Goal: Information Seeking & Learning: Find contact information

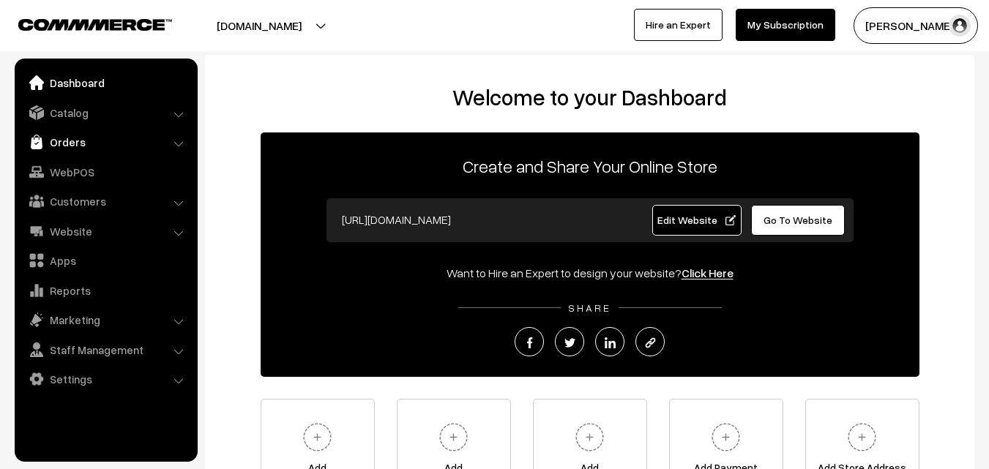
click at [83, 139] on link "Orders" at bounding box center [105, 142] width 174 height 26
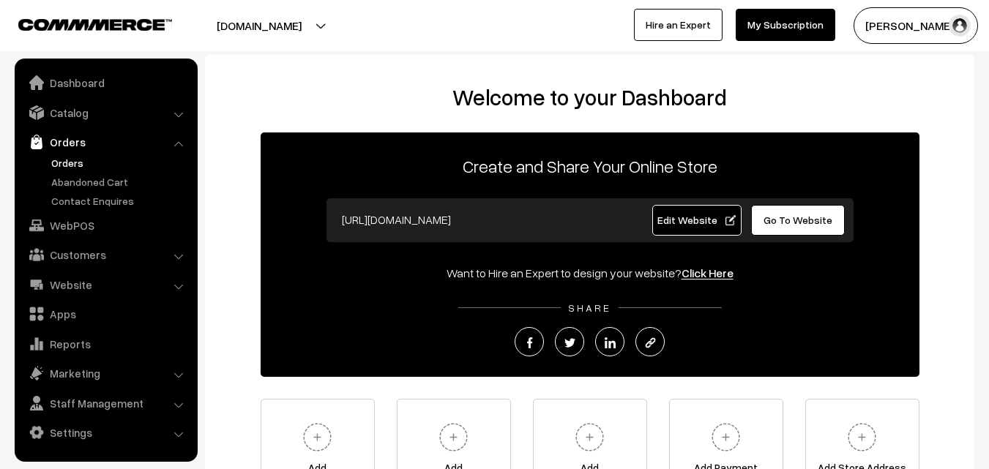
click at [78, 157] on link "Orders" at bounding box center [120, 162] width 145 height 15
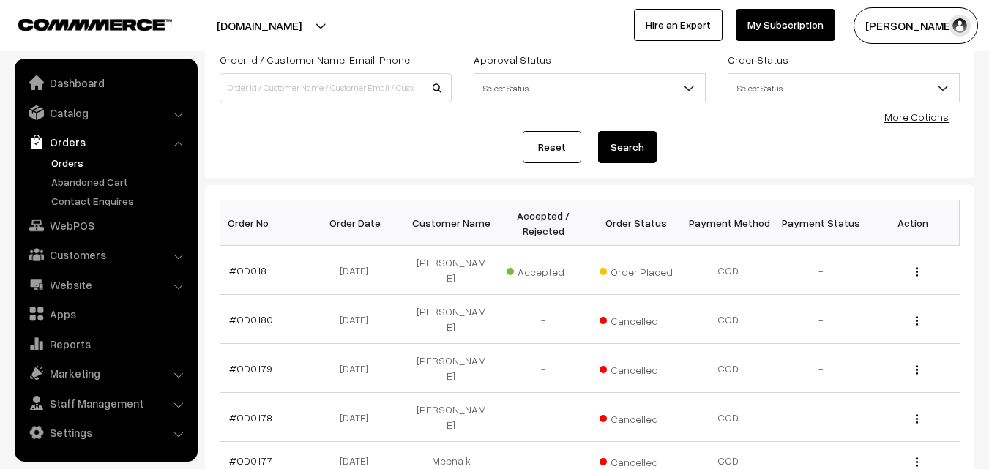
scroll to position [146, 0]
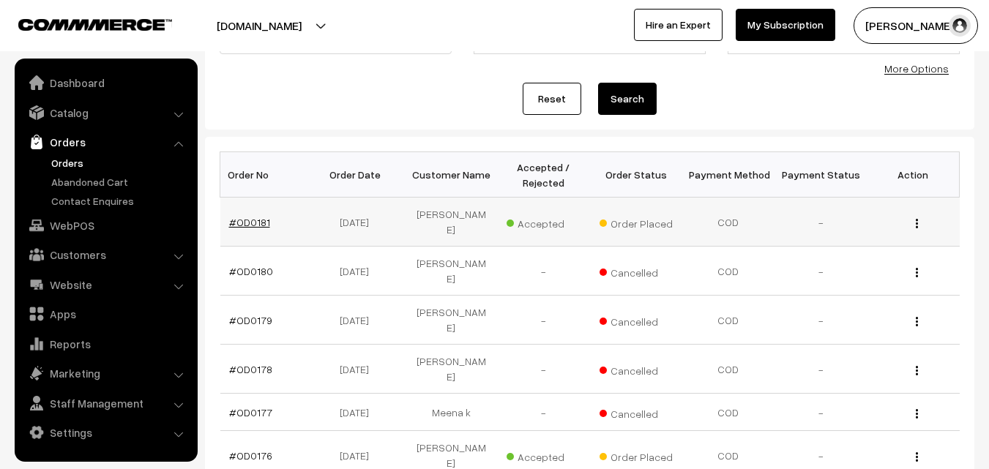
click at [238, 216] on link "#OD0181" at bounding box center [249, 222] width 41 height 12
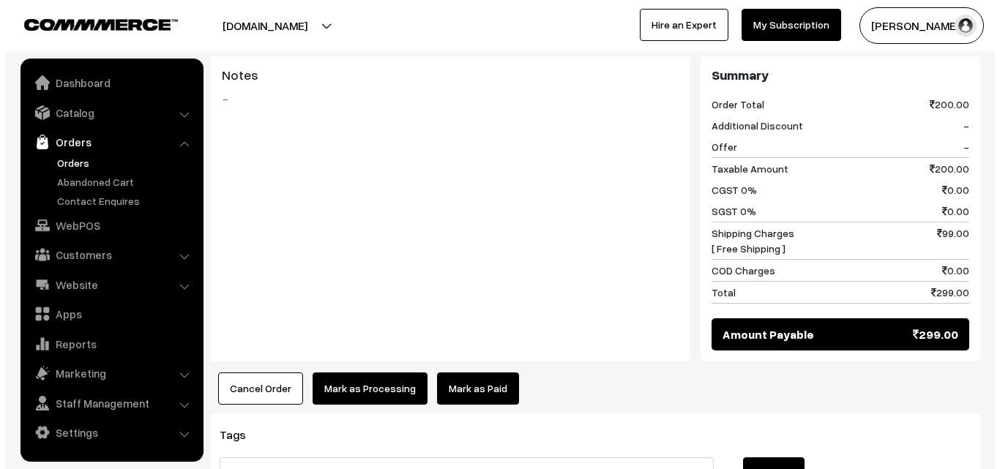
scroll to position [732, 0]
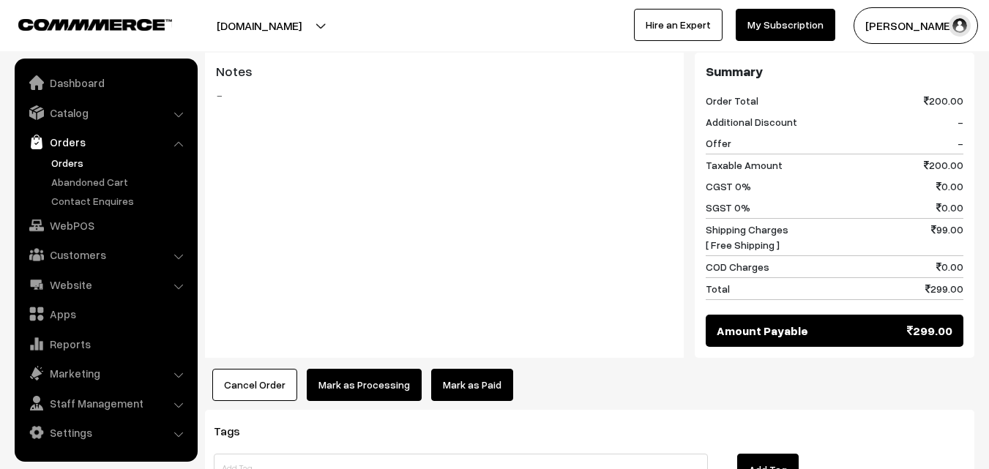
click at [257, 372] on button "Cancel Order" at bounding box center [254, 385] width 85 height 32
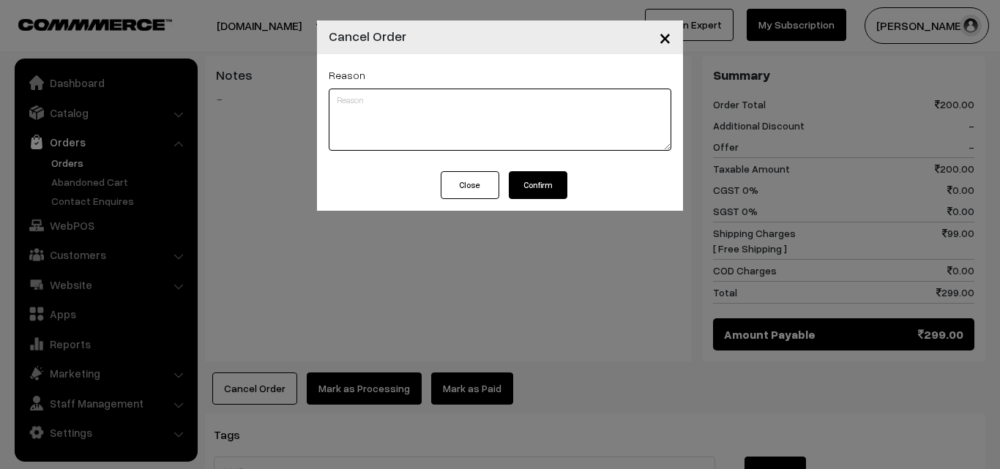
click at [354, 94] on textarea at bounding box center [500, 120] width 342 height 62
paste textarea "Dear Customer, We are really sorry, we have no shipping facility right now so y…"
type textarea "Dear Customer, We are really sorry, we have no shipping facility right now so y…"
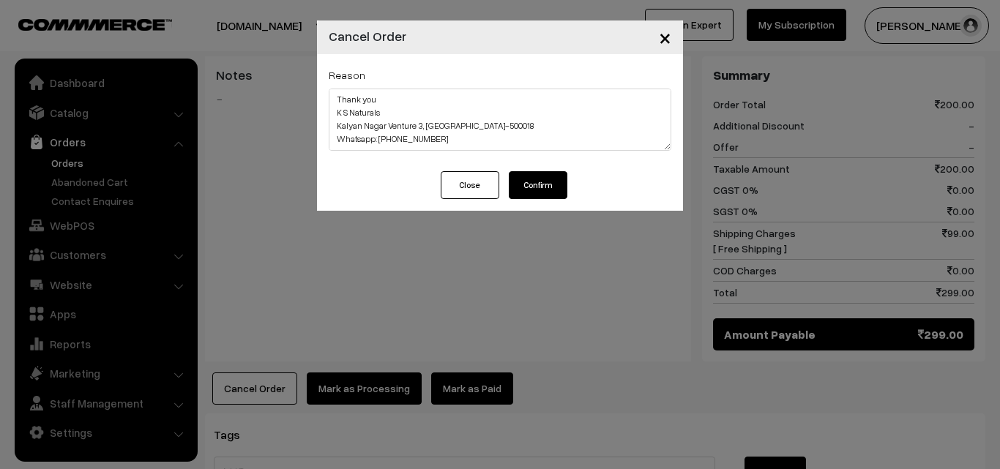
click at [551, 181] on button "Confirm" at bounding box center [538, 185] width 59 height 28
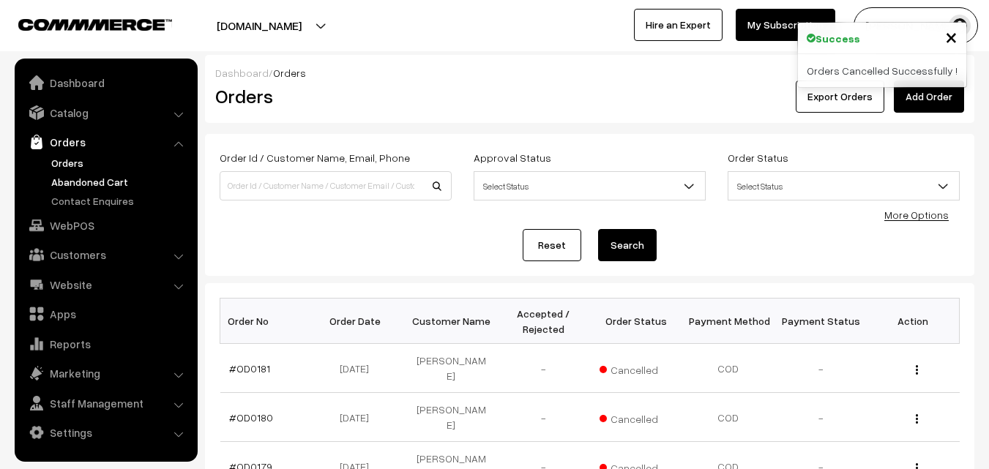
click at [86, 181] on link "Abandoned Cart" at bounding box center [120, 181] width 145 height 15
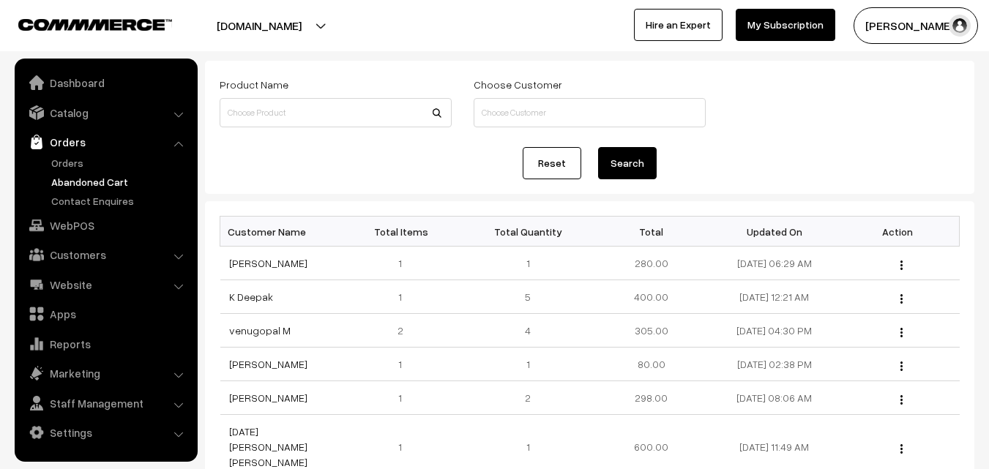
scroll to position [146, 0]
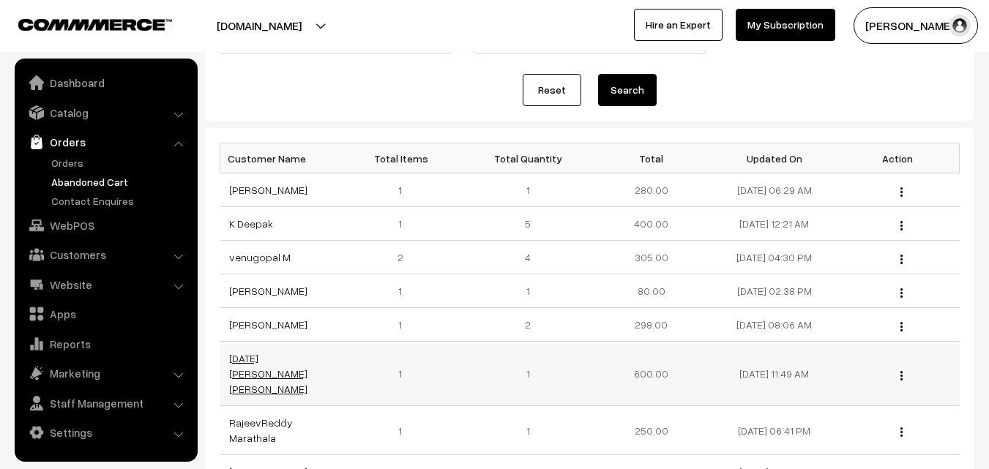
click at [269, 353] on link "[DATE][PERSON_NAME] [PERSON_NAME]" at bounding box center [268, 373] width 78 height 43
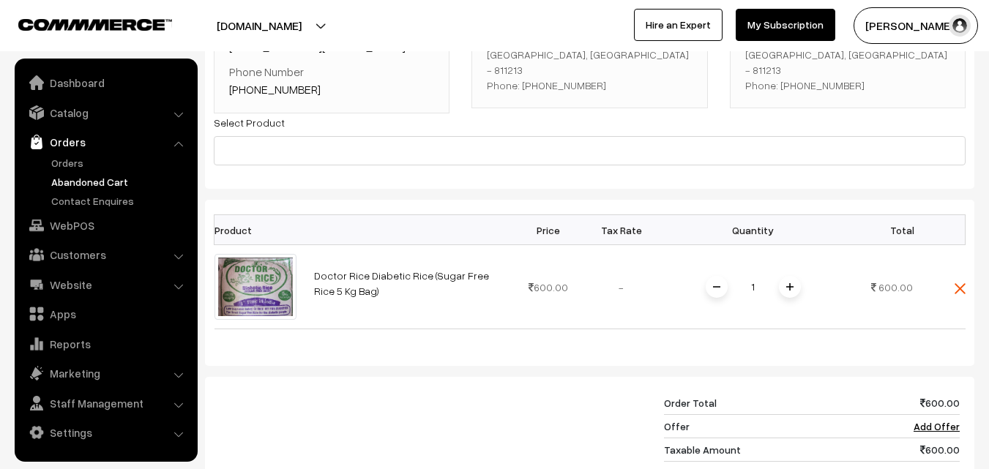
scroll to position [220, 0]
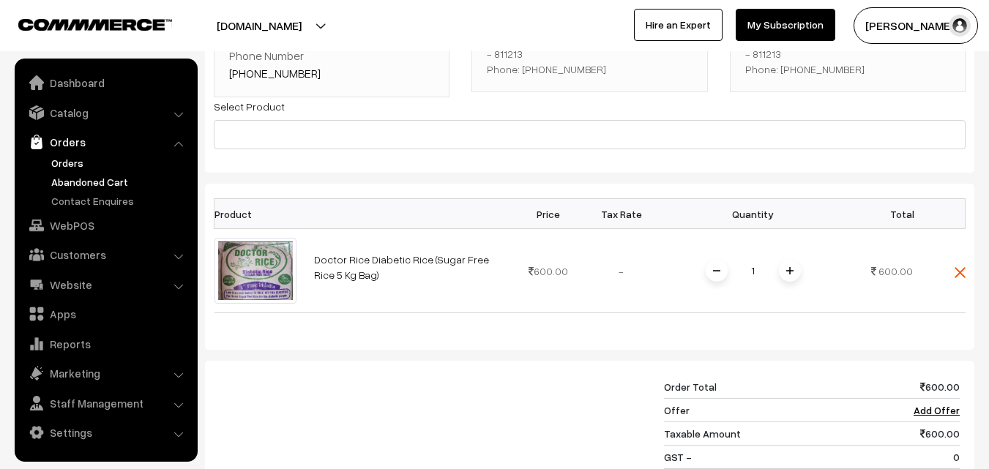
click at [80, 159] on link "Orders" at bounding box center [120, 162] width 145 height 15
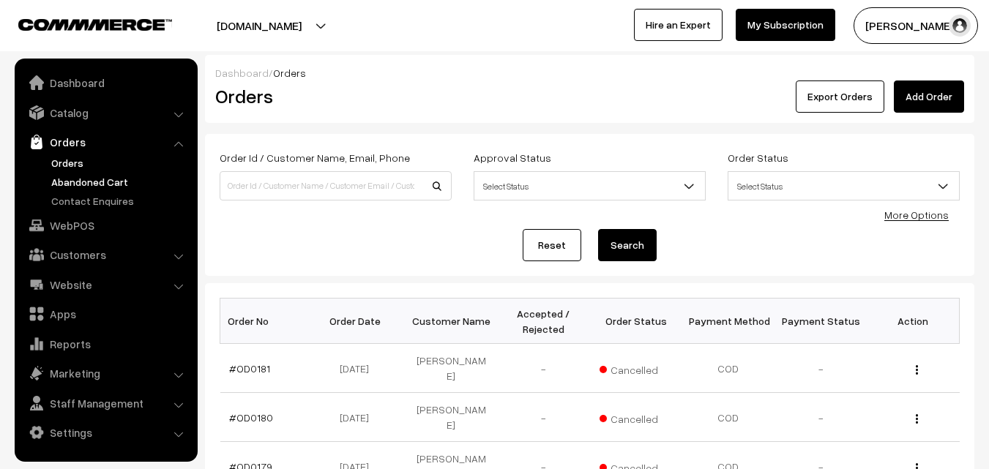
click at [100, 183] on link "Abandoned Cart" at bounding box center [120, 181] width 145 height 15
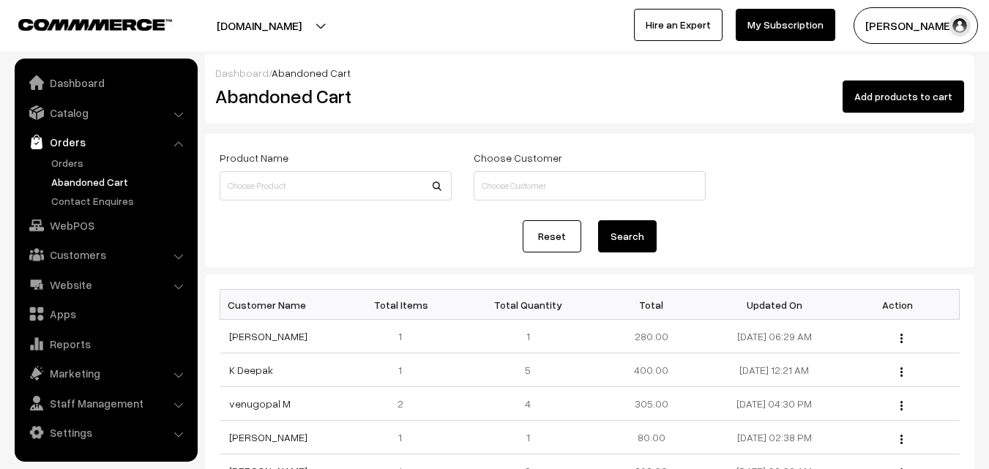
click at [899, 34] on button "Radha Krishna" at bounding box center [915, 25] width 124 height 37
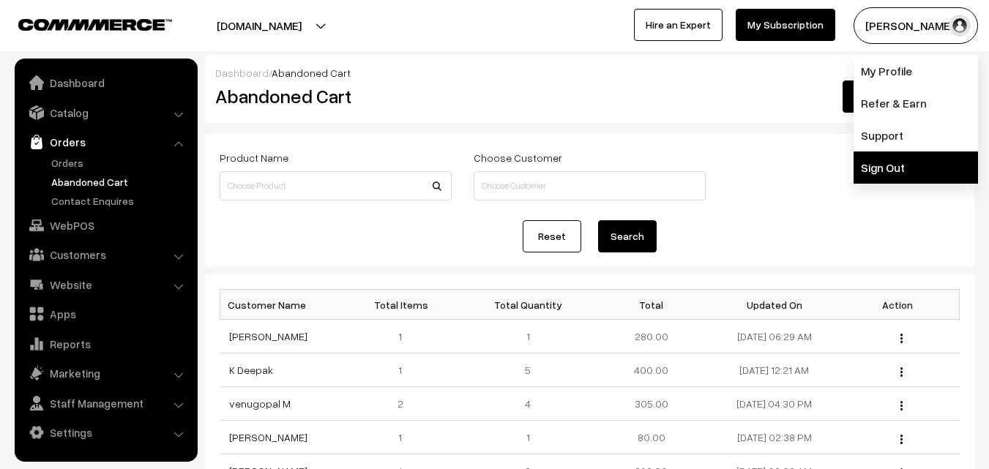
click at [883, 165] on link "Sign Out" at bounding box center [915, 167] width 124 height 32
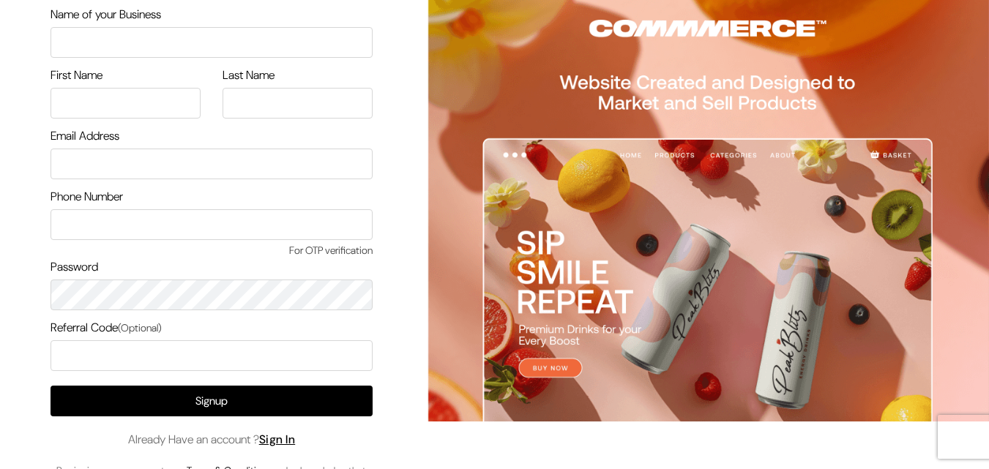
scroll to position [84, 0]
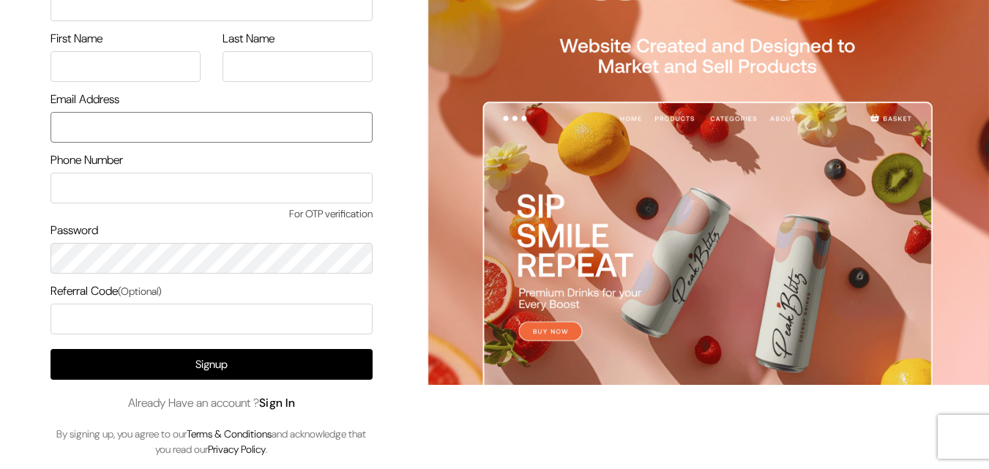
type input "[EMAIL_ADDRESS][DOMAIN_NAME]"
click at [296, 402] on link "Sign In" at bounding box center [277, 402] width 37 height 15
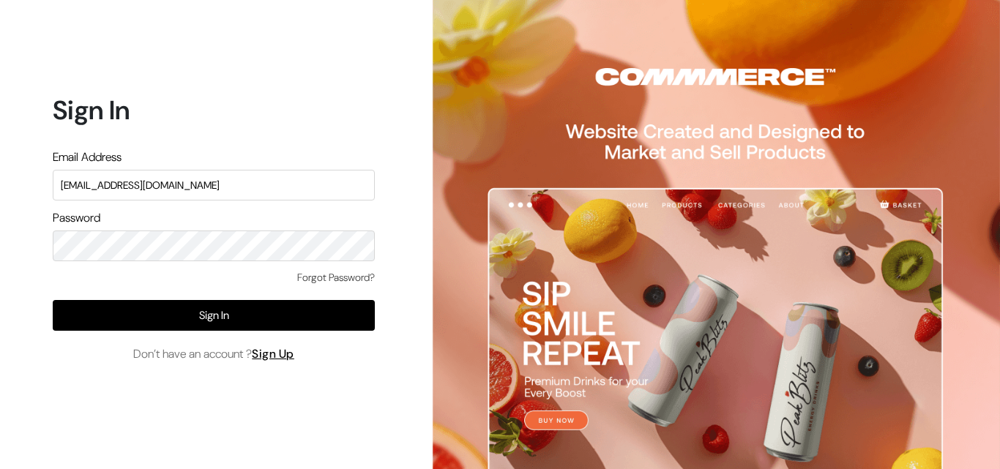
drag, startPoint x: 232, startPoint y: 186, endPoint x: 0, endPoint y: 204, distance: 232.7
click at [0, 204] on div "Sign In Email Address uppadasarees999@gmail.com Password Forgot Password? Sign …" at bounding box center [208, 234] width 416 height 469
type input "ksnaturals9@gmail.com"
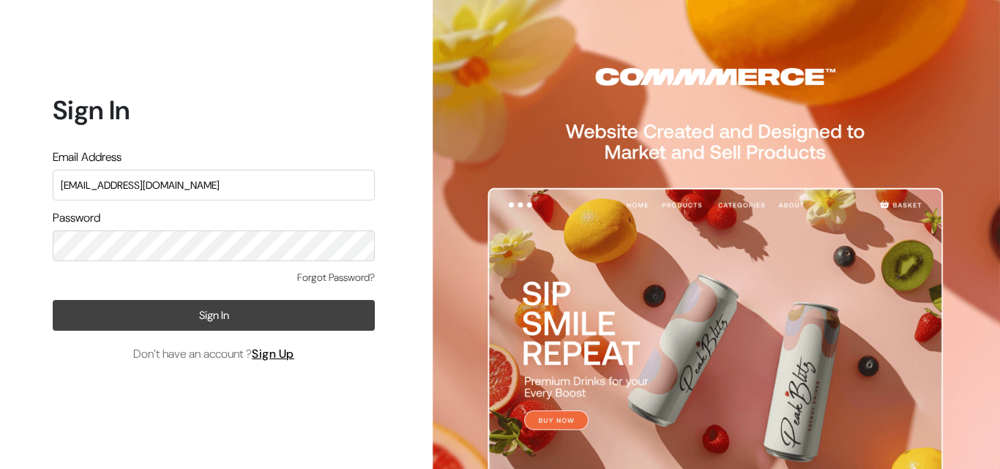
click at [332, 309] on button "Sign In" at bounding box center [214, 315] width 322 height 31
type input "[EMAIL_ADDRESS][DOMAIN_NAME]"
click at [234, 318] on button "Sign In" at bounding box center [214, 315] width 322 height 31
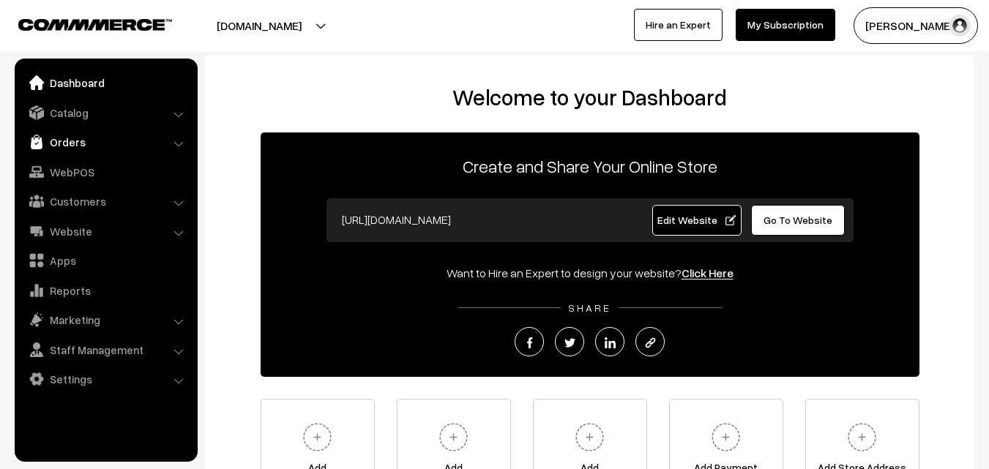
click at [66, 146] on link "Orders" at bounding box center [105, 142] width 174 height 26
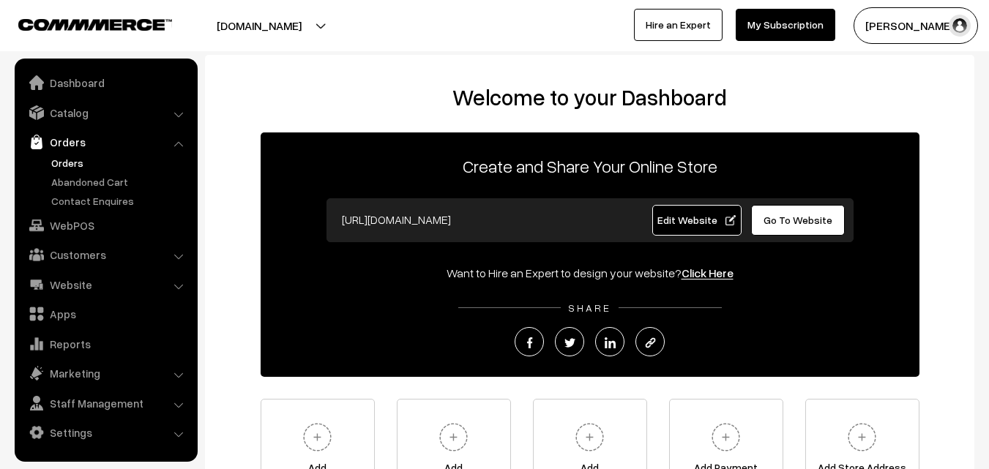
click at [70, 168] on link "Orders" at bounding box center [120, 162] width 145 height 15
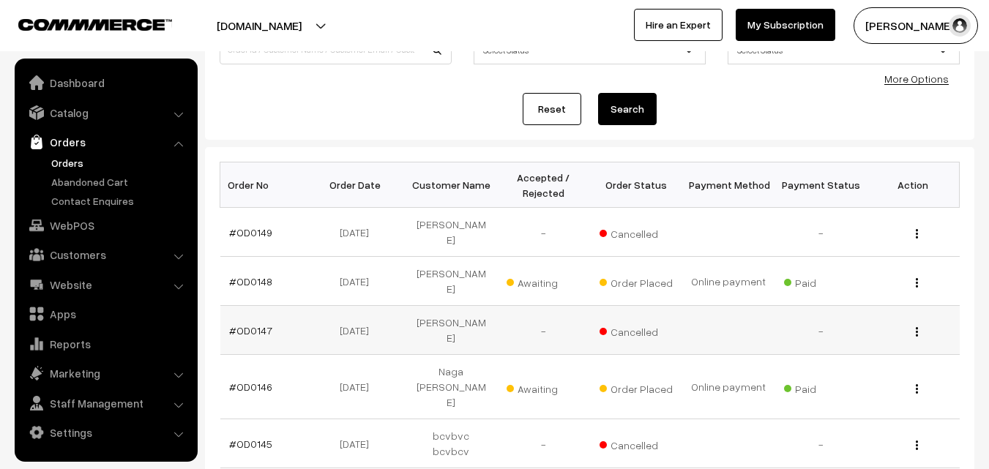
scroll to position [146, 0]
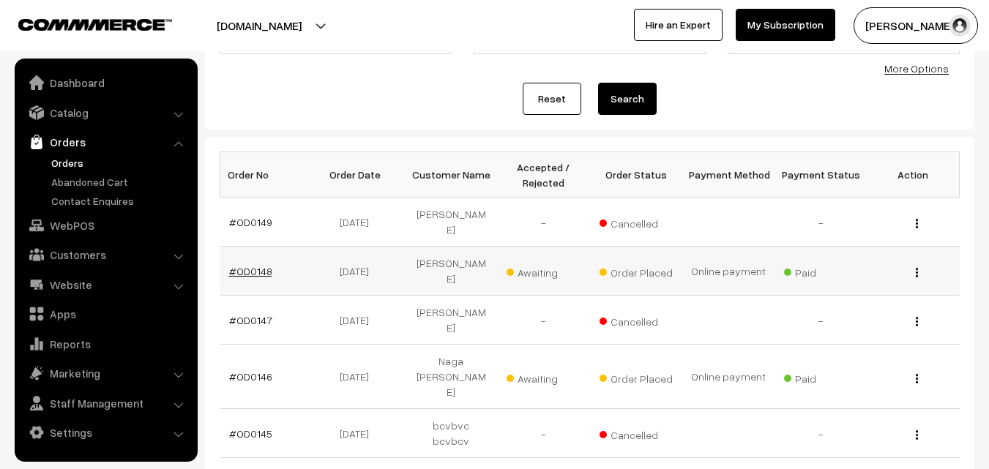
click at [245, 265] on link "#OD0148" at bounding box center [250, 271] width 43 height 12
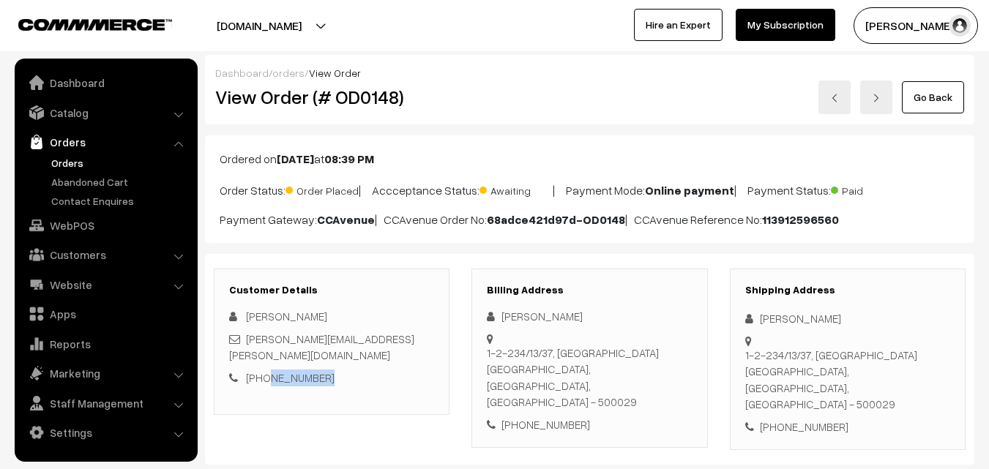
drag, startPoint x: 333, startPoint y: 359, endPoint x: 265, endPoint y: 360, distance: 68.1
click at [265, 370] on div "+91 9121590054" at bounding box center [331, 378] width 205 height 17
copy link "9121590054"
click at [83, 176] on link "Abandoned Cart" at bounding box center [120, 181] width 145 height 15
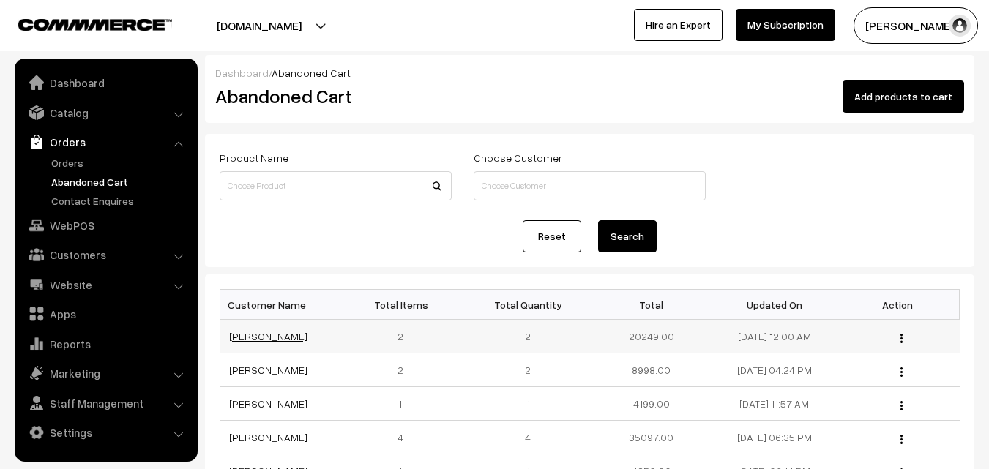
click at [270, 340] on link "[PERSON_NAME]" at bounding box center [268, 336] width 78 height 12
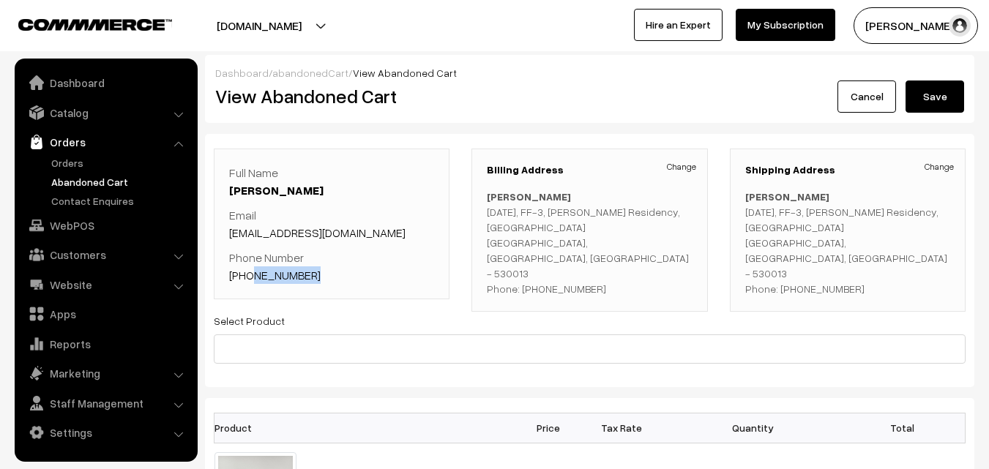
drag, startPoint x: 317, startPoint y: 279, endPoint x: 250, endPoint y: 280, distance: 67.3
click at [250, 280] on p "Phone Number +91 9885334322" at bounding box center [331, 266] width 205 height 35
copy link "9885334322"
click at [70, 160] on link "Orders" at bounding box center [120, 162] width 145 height 15
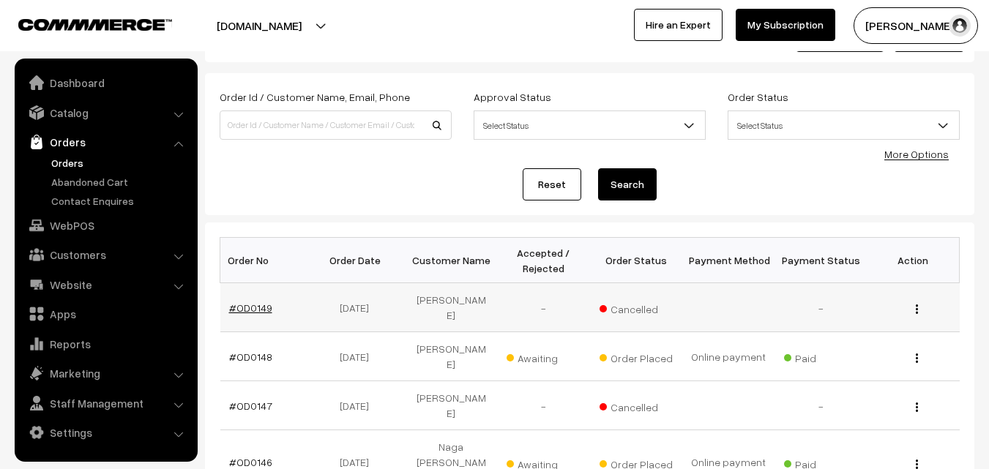
scroll to position [73, 0]
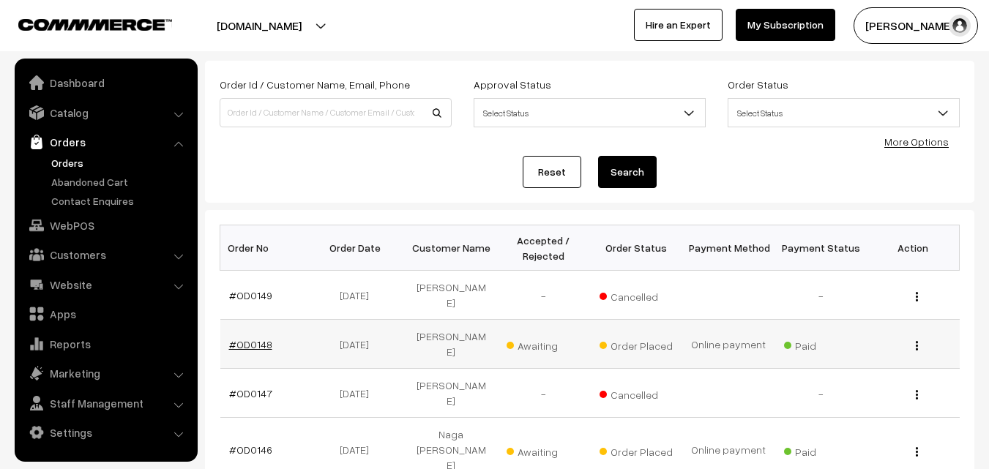
click at [251, 338] on link "#OD0148" at bounding box center [250, 344] width 43 height 12
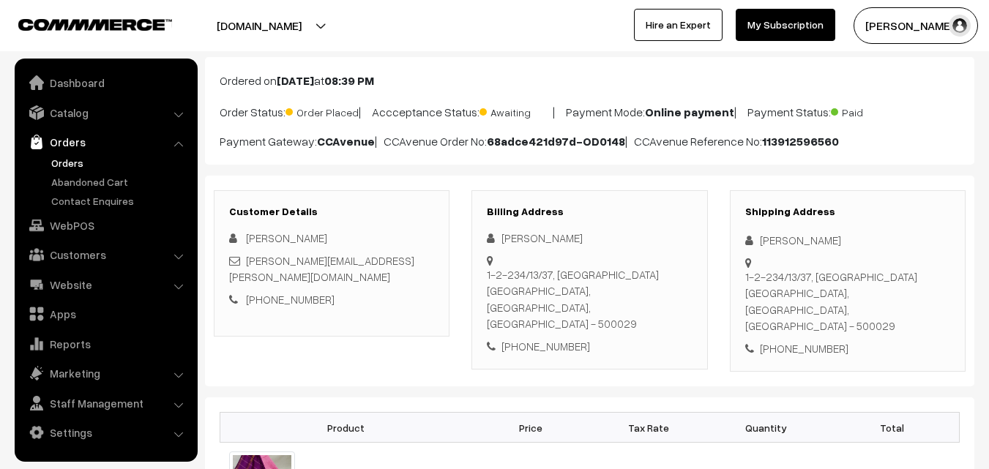
scroll to position [73, 0]
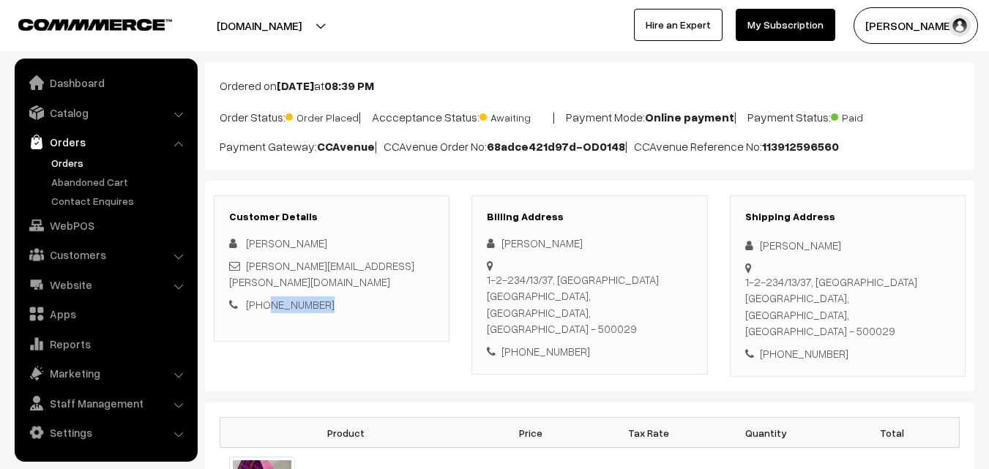
drag, startPoint x: 331, startPoint y: 288, endPoint x: 264, endPoint y: 293, distance: 67.5
click at [264, 296] on div "[PHONE_NUMBER]" at bounding box center [331, 304] width 205 height 17
copy link "9121590054"
click at [98, 180] on link "Abandoned Cart" at bounding box center [120, 181] width 145 height 15
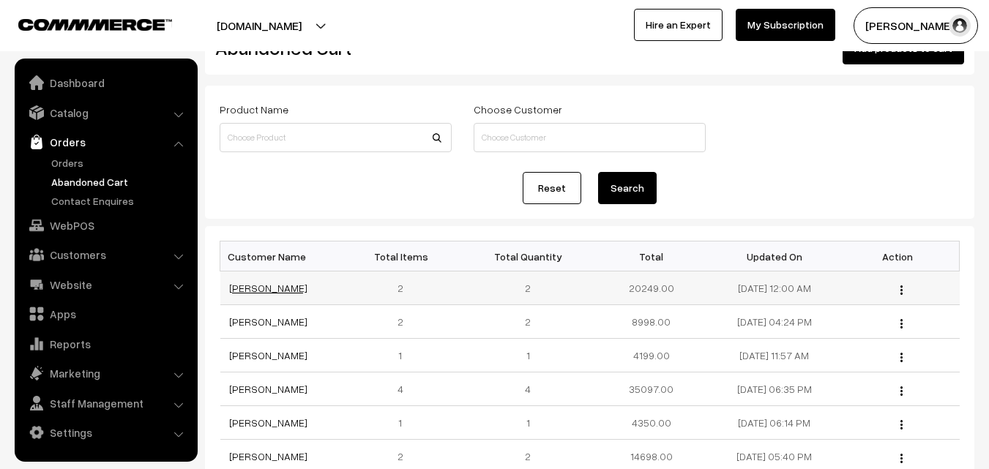
scroll to position [73, 0]
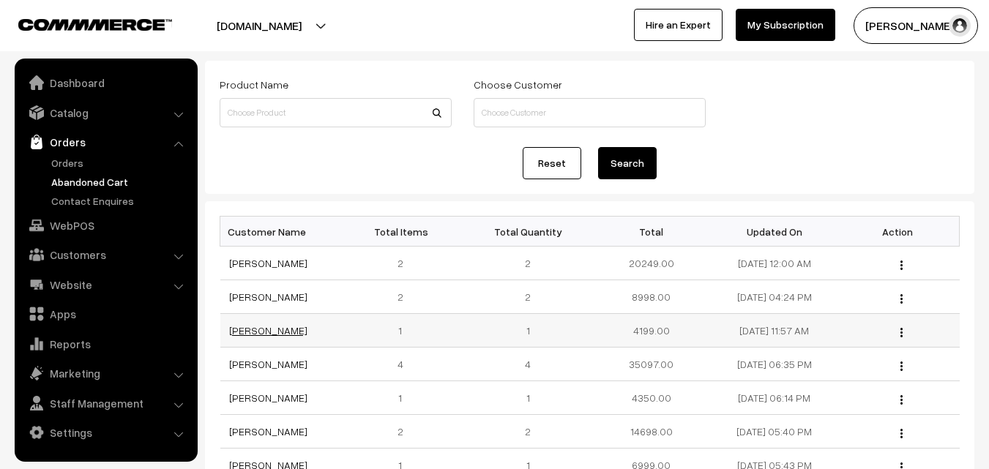
click at [261, 334] on link "[PERSON_NAME]" at bounding box center [268, 330] width 78 height 12
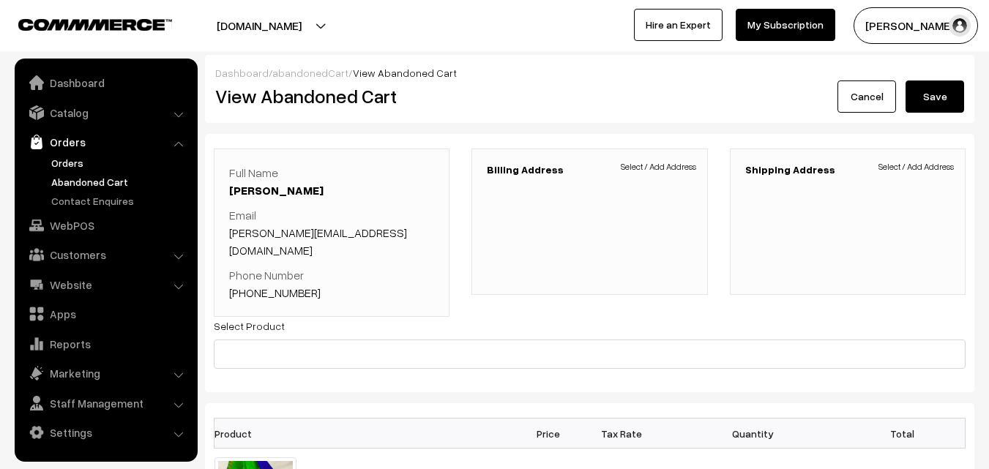
click at [64, 169] on link "Orders" at bounding box center [120, 162] width 145 height 15
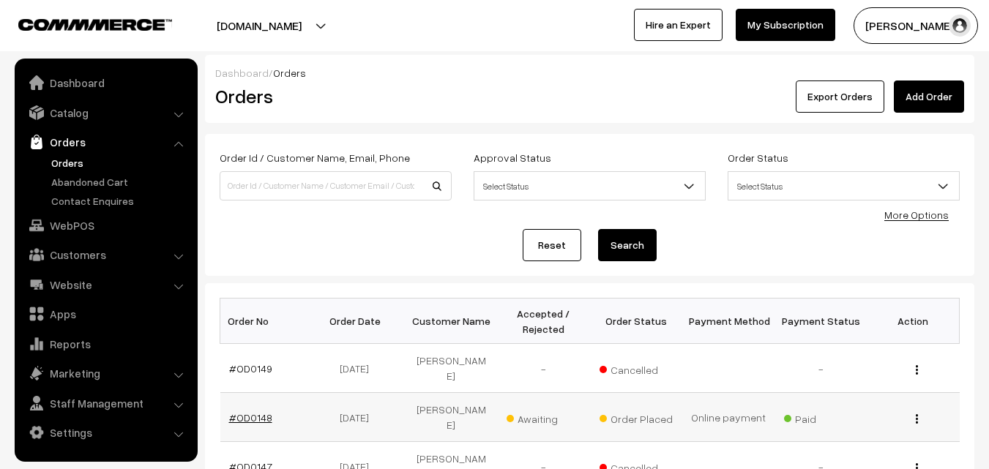
click at [252, 411] on link "#OD0148" at bounding box center [250, 417] width 43 height 12
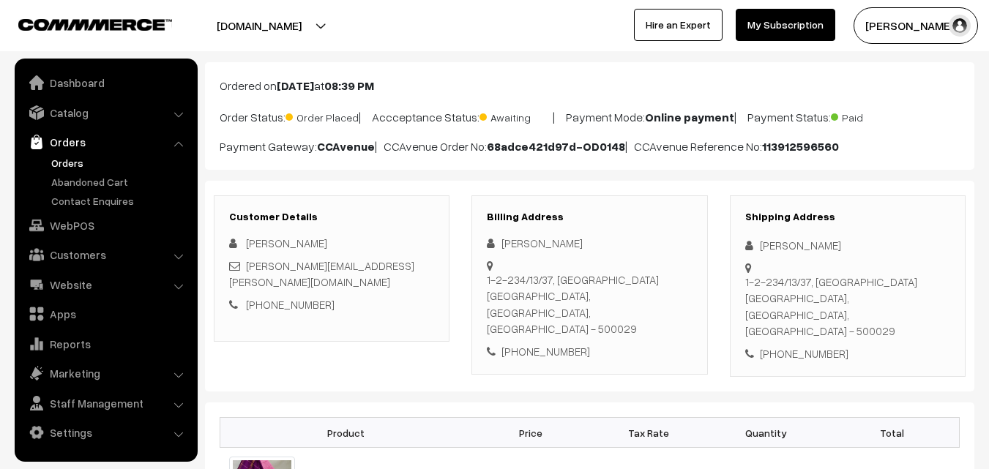
scroll to position [73, 0]
drag, startPoint x: 381, startPoint y: 270, endPoint x: 247, endPoint y: 271, distance: 133.9
click at [247, 271] on div "mahitha.kaliki@gmail.com" at bounding box center [331, 274] width 205 height 33
copy link "mahitha.kaliki@gmail.com"
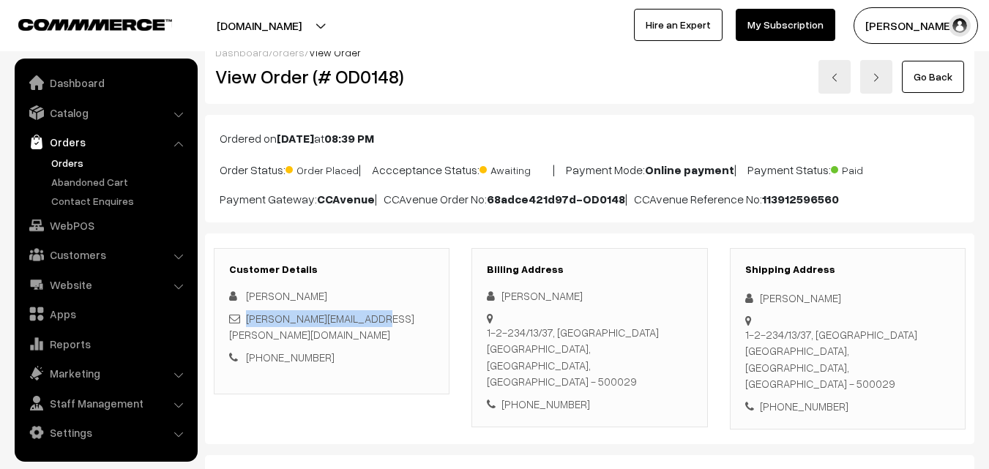
scroll to position [0, 0]
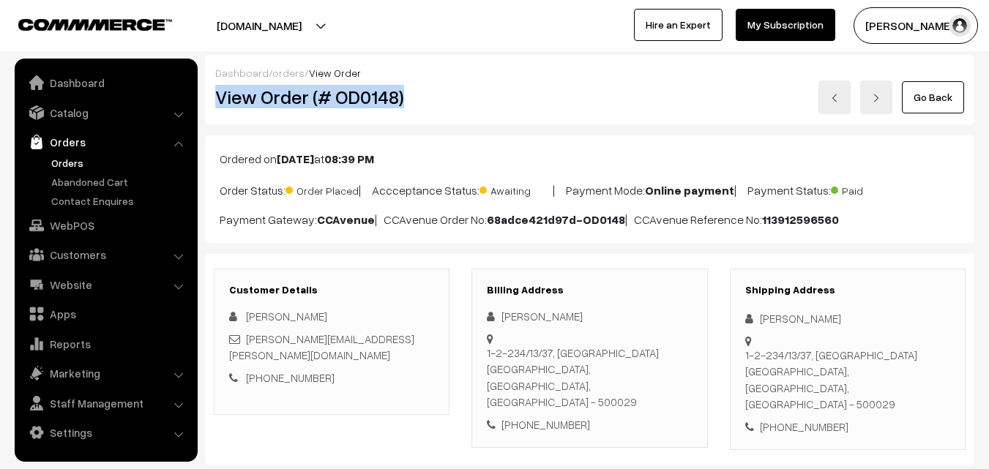
drag, startPoint x: 216, startPoint y: 96, endPoint x: 421, endPoint y: 102, distance: 205.7
click at [421, 102] on h2 "View Order (# OD0148)" at bounding box center [332, 97] width 235 height 23
copy h2 "View Order (# OD0148)"
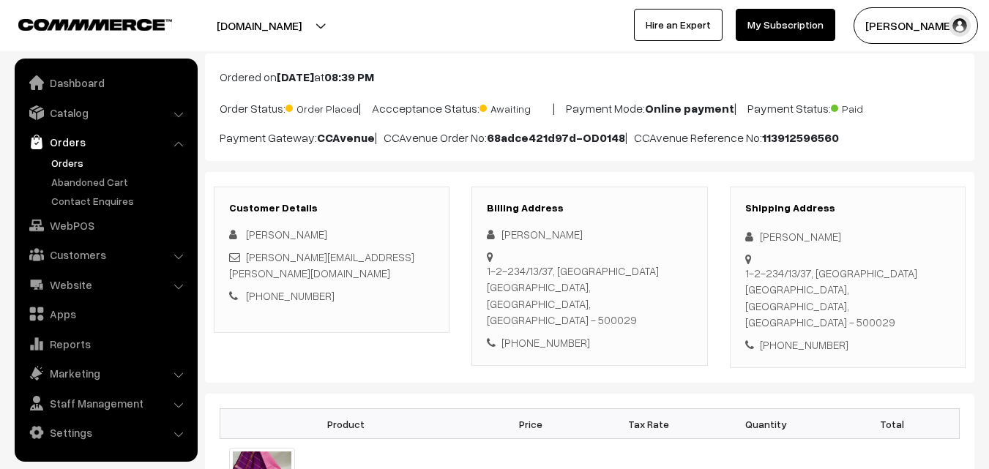
scroll to position [146, 0]
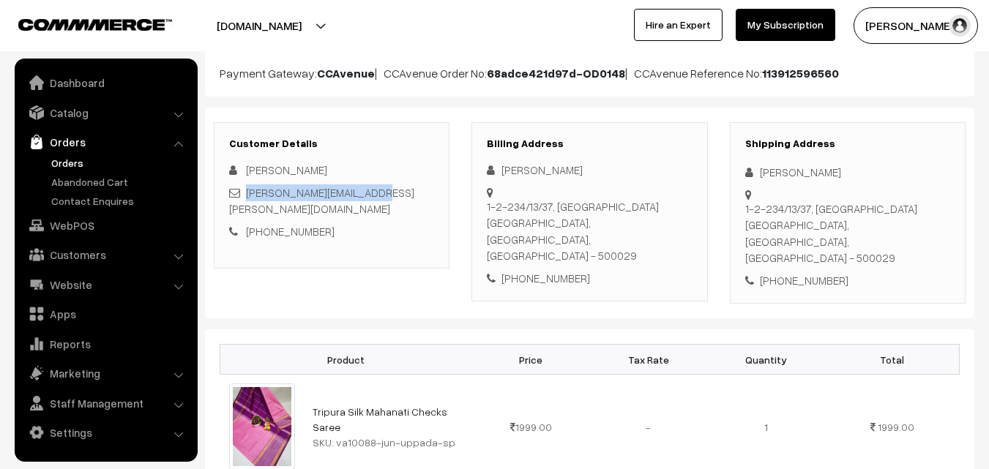
drag, startPoint x: 375, startPoint y: 191, endPoint x: 250, endPoint y: 192, distance: 125.1
click at [250, 192] on div "mahitha.kaliki@gmail.com" at bounding box center [331, 200] width 205 height 33
copy link "mahitha.kaliki@gmail.com"
click at [70, 159] on link "Orders" at bounding box center [120, 162] width 145 height 15
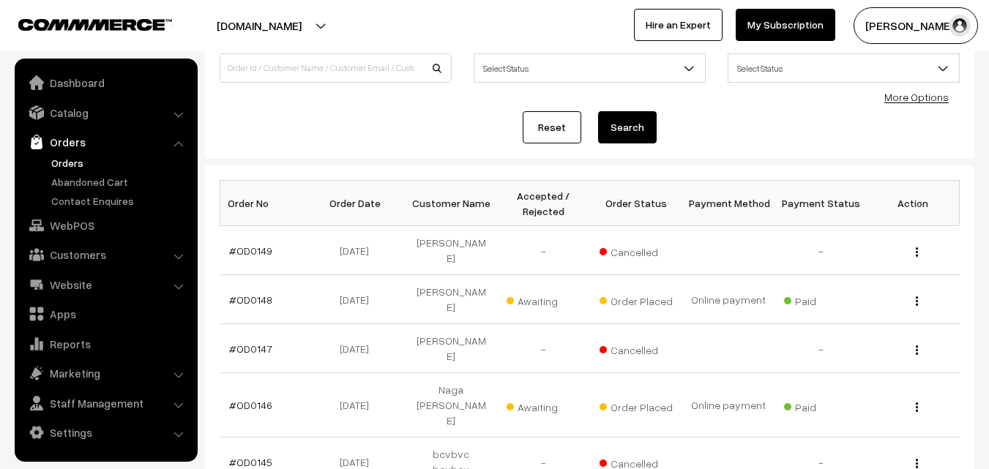
scroll to position [146, 0]
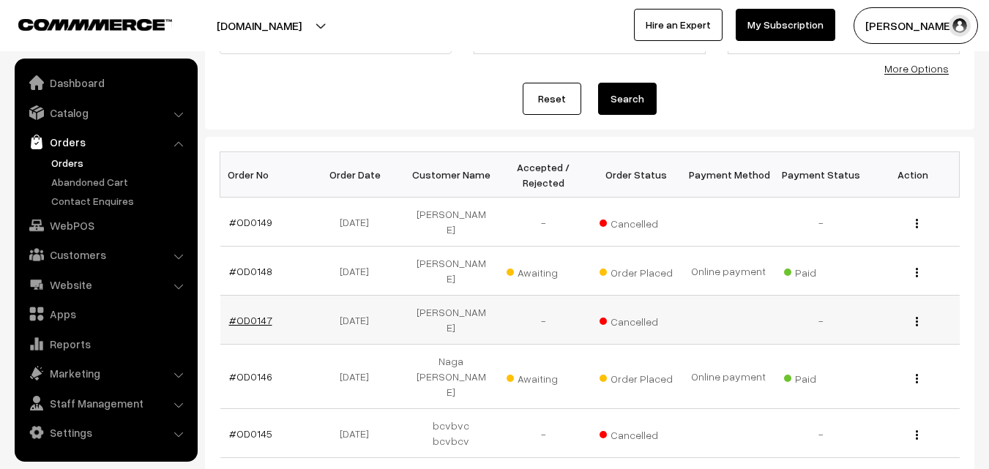
click at [251, 314] on link "#OD0147" at bounding box center [250, 320] width 43 height 12
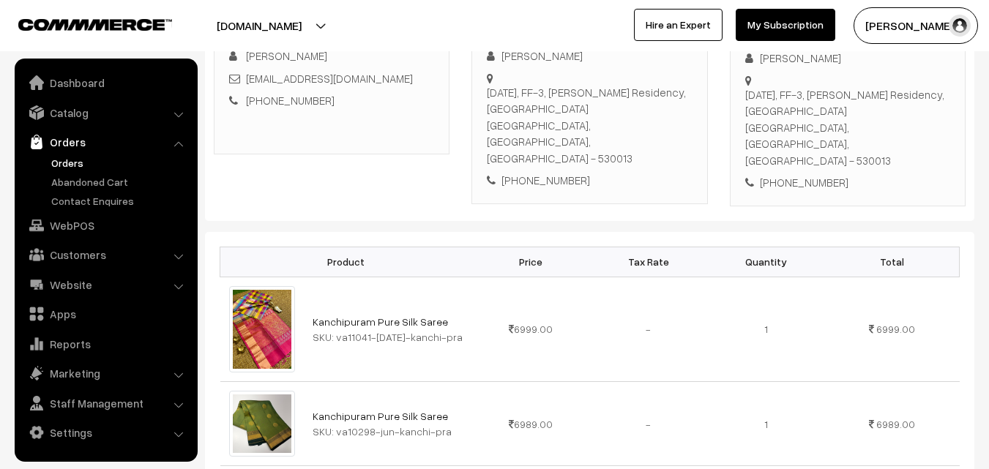
scroll to position [220, 0]
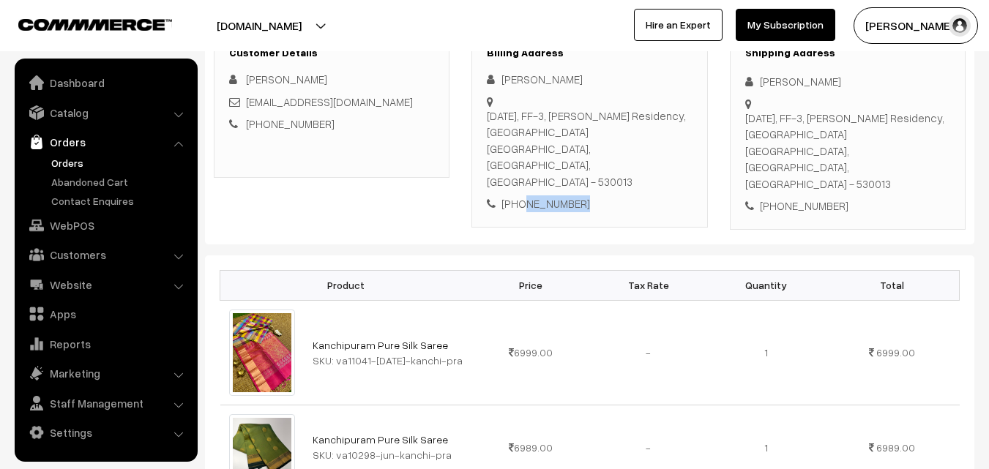
drag, startPoint x: 586, startPoint y: 189, endPoint x: 520, endPoint y: 190, distance: 66.6
click at [520, 195] on div "[PHONE_NUMBER]" at bounding box center [589, 203] width 205 height 17
copy div "9885334322"
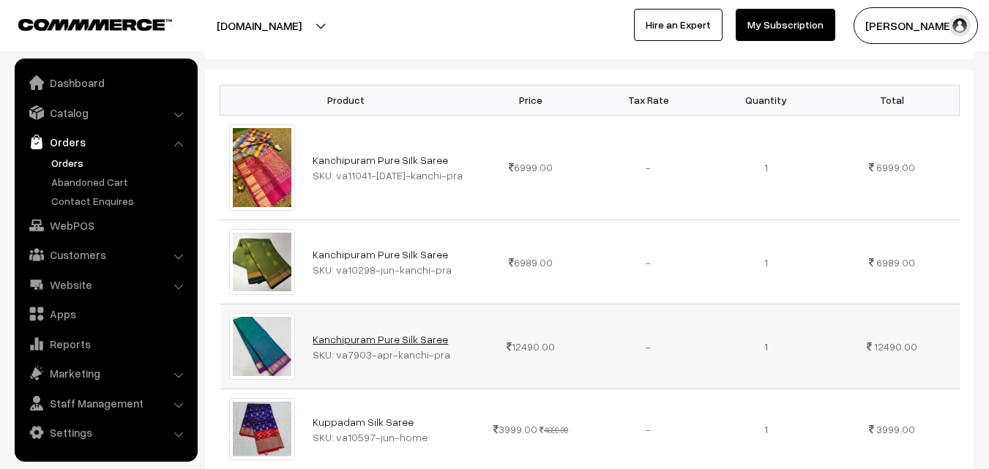
scroll to position [383, 0]
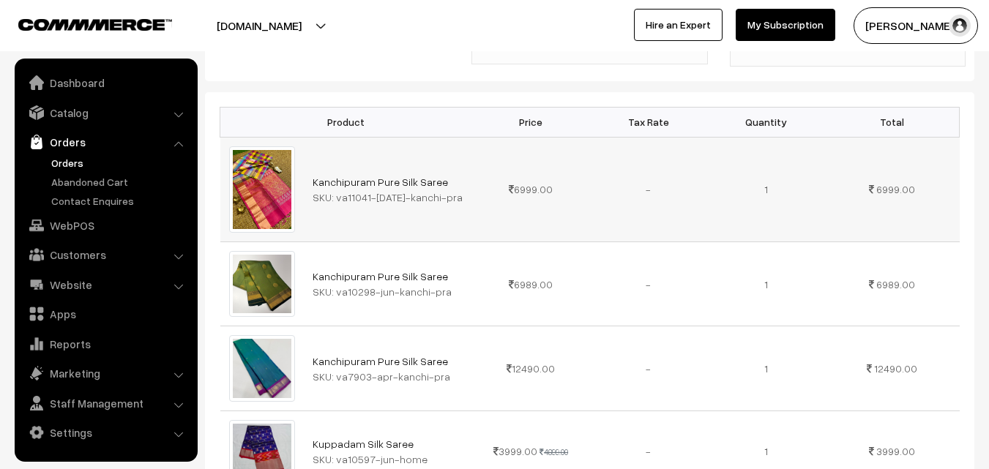
drag, startPoint x: 336, startPoint y: 180, endPoint x: 440, endPoint y: 181, distance: 103.9
click at [440, 190] on div "SKU: va11041-jul-kanchi-pra" at bounding box center [387, 197] width 151 height 15
click at [78, 179] on link "Abandoned Cart" at bounding box center [120, 181] width 145 height 15
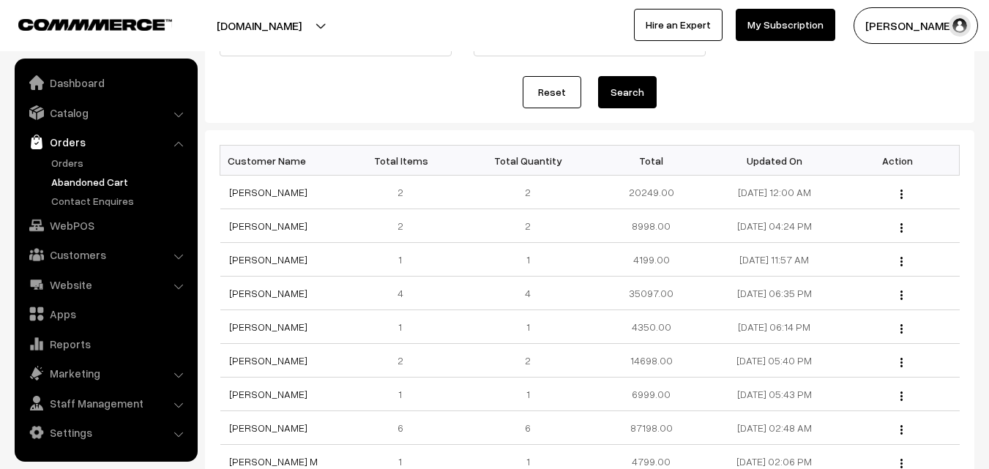
scroll to position [146, 0]
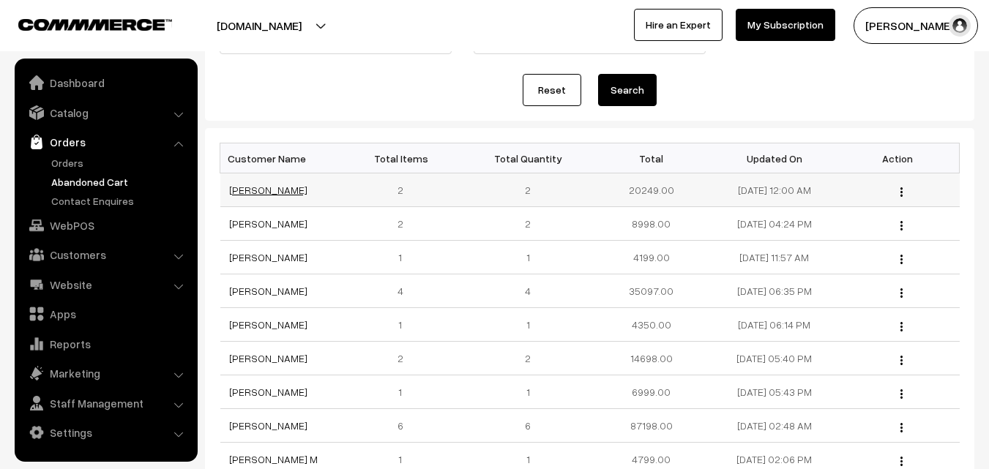
click at [269, 189] on link "[PERSON_NAME]" at bounding box center [268, 190] width 78 height 12
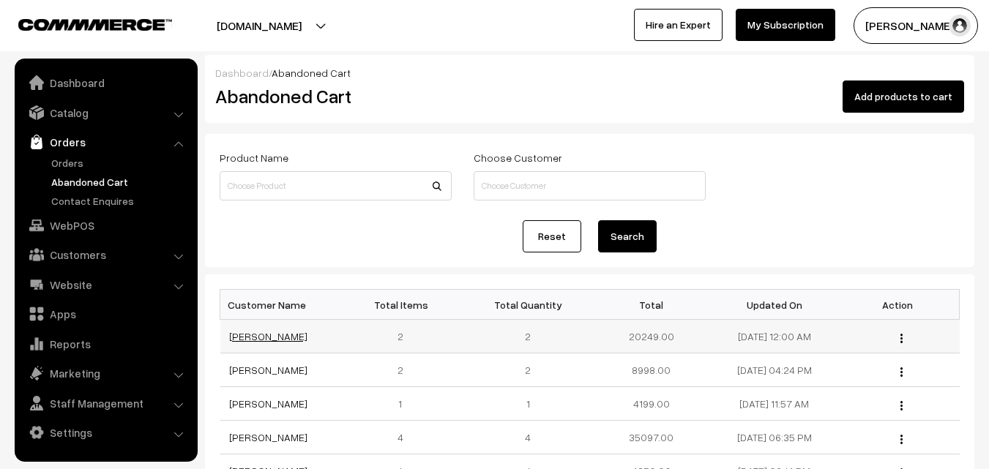
scroll to position [146, 0]
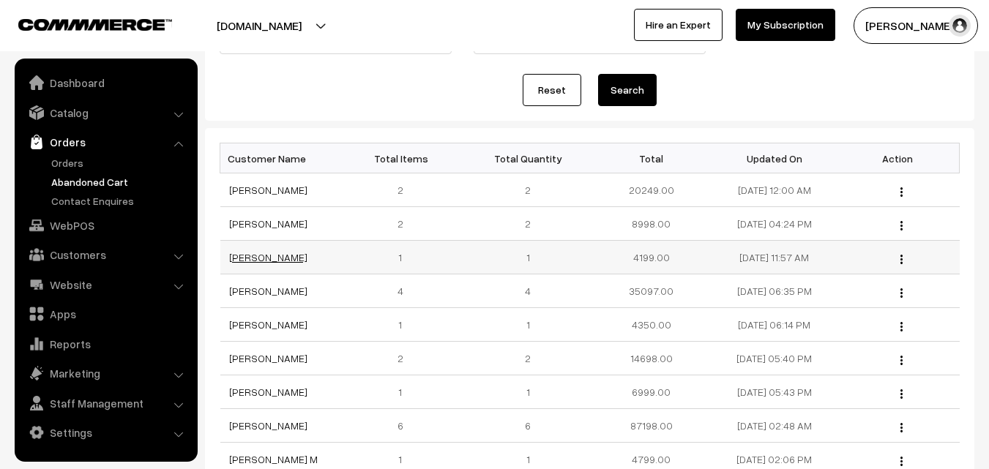
click at [275, 258] on link "[PERSON_NAME]" at bounding box center [268, 257] width 78 height 12
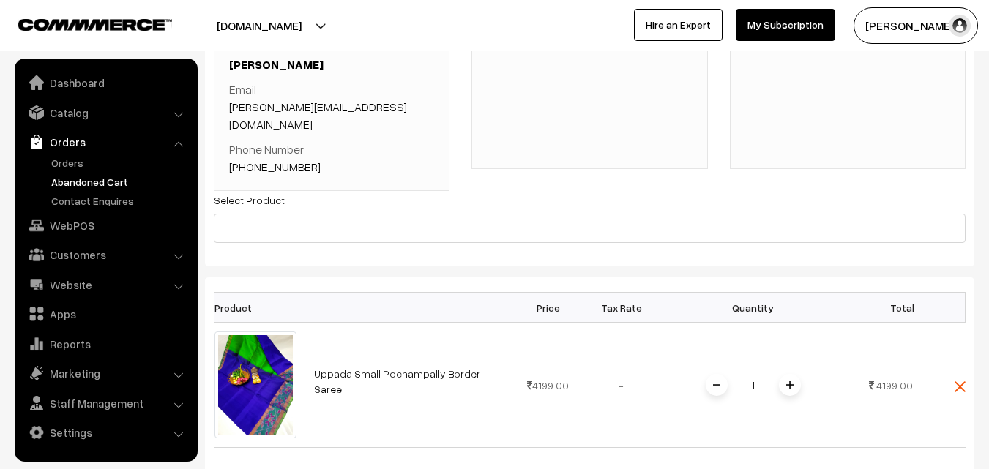
scroll to position [146, 0]
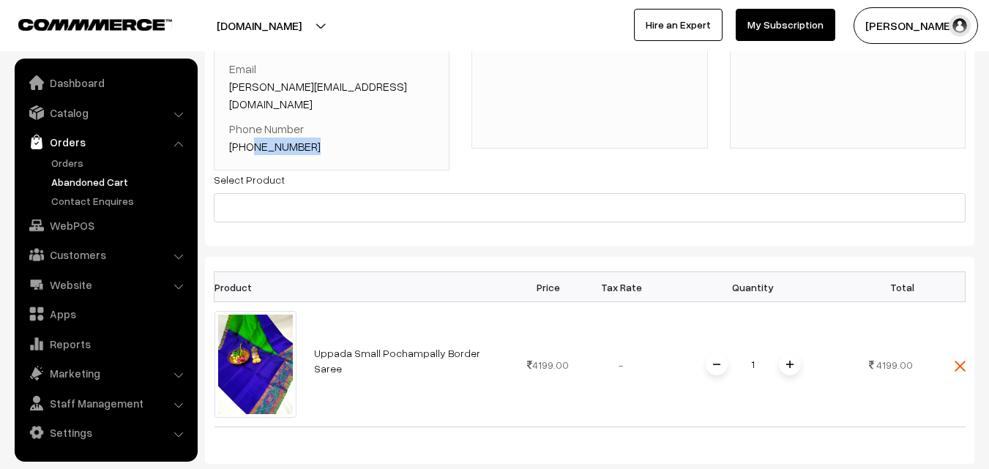
drag, startPoint x: 315, startPoint y: 130, endPoint x: 248, endPoint y: 139, distance: 68.0
click at [248, 139] on div "Full Name [PERSON_NAME] Email [PERSON_NAME][EMAIL_ADDRESS][DOMAIN_NAME] Phone N…" at bounding box center [332, 86] width 236 height 168
copy link "9985173588"
click at [372, 347] on link "Uppada Small Pochampally Border Saree" at bounding box center [397, 361] width 166 height 28
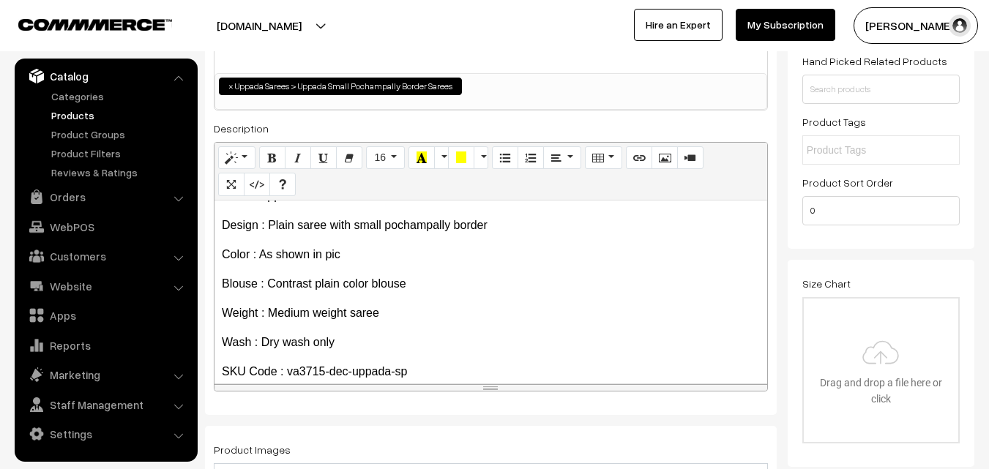
scroll to position [113, 0]
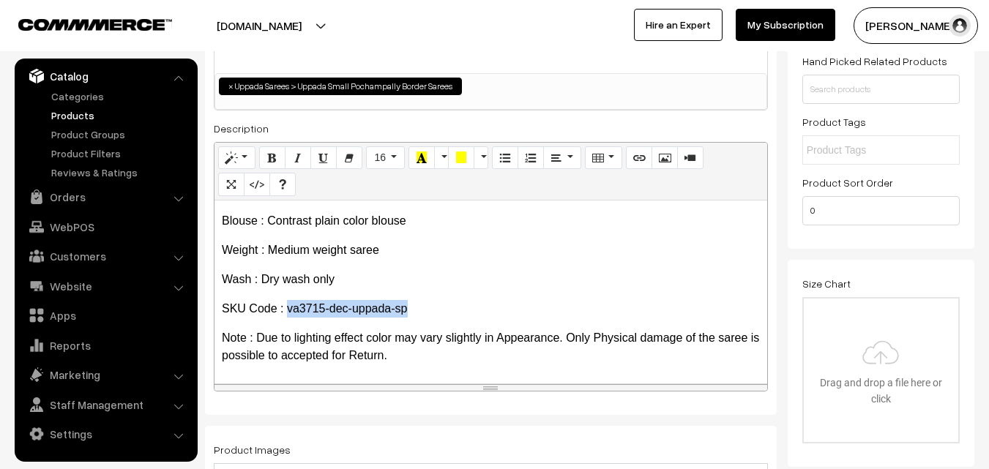
drag, startPoint x: 287, startPoint y: 307, endPoint x: 423, endPoint y: 306, distance: 136.1
click at [423, 306] on p "SKU Code : va3715-dec-uppada-sp" at bounding box center [491, 309] width 538 height 18
copy p "va3715-dec-uppada-sp"
click at [66, 121] on link "Products" at bounding box center [120, 115] width 145 height 15
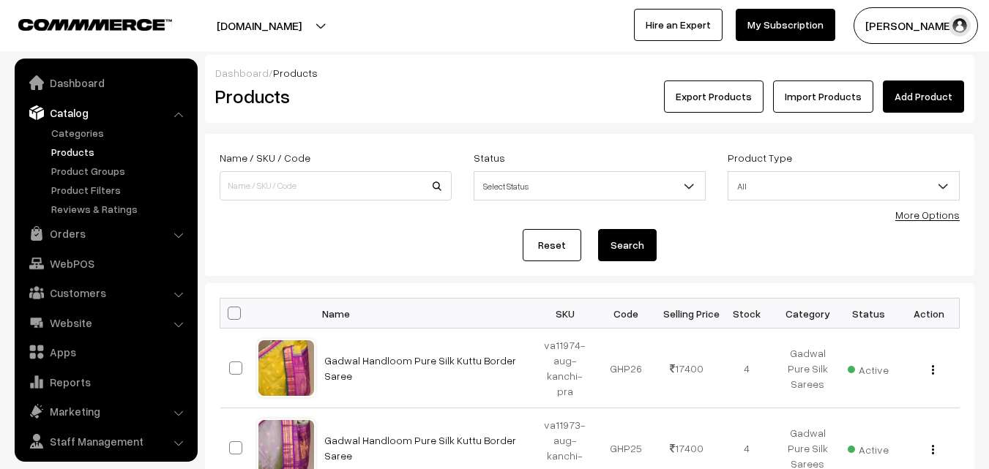
scroll to position [37, 0]
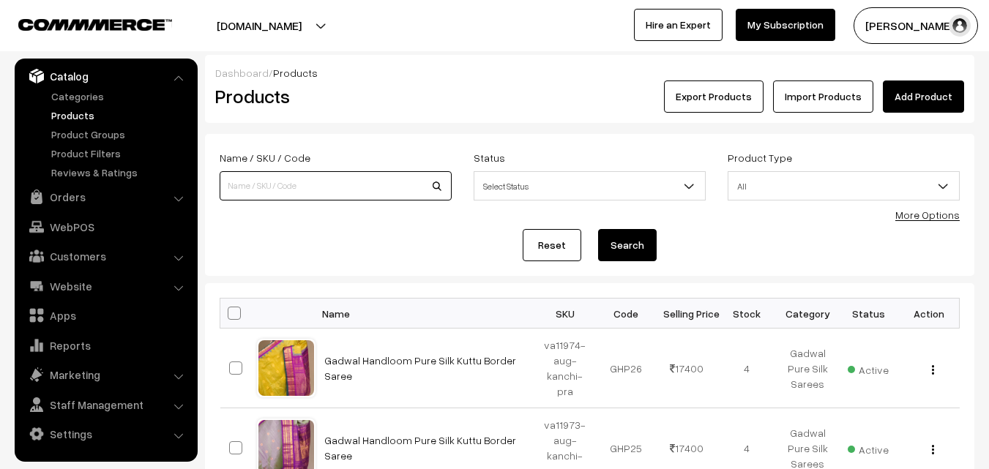
paste input "va3715-dec-uppada-sp"
type input "va3715-dec-uppada-sp"
click at [614, 247] on button "Search" at bounding box center [627, 245] width 59 height 32
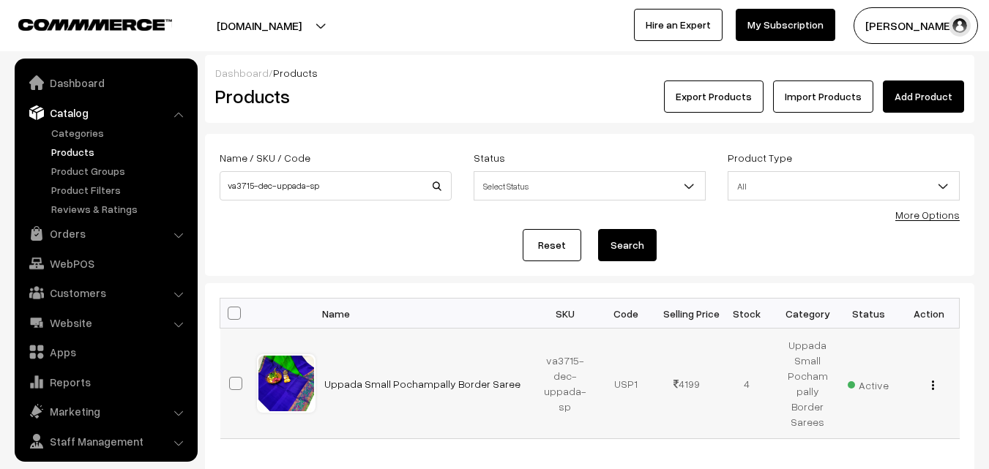
scroll to position [37, 0]
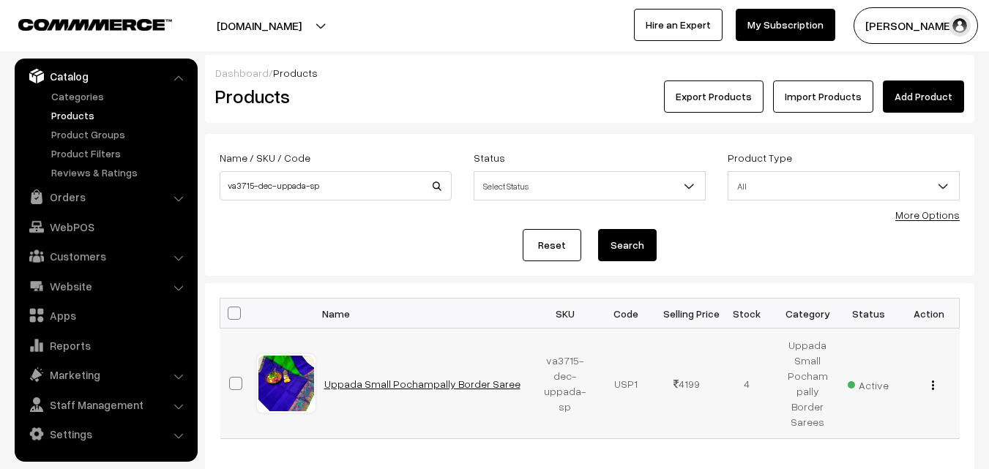
click at [424, 389] on link "Uppada Small Pochampally Border Saree" at bounding box center [422, 384] width 196 height 12
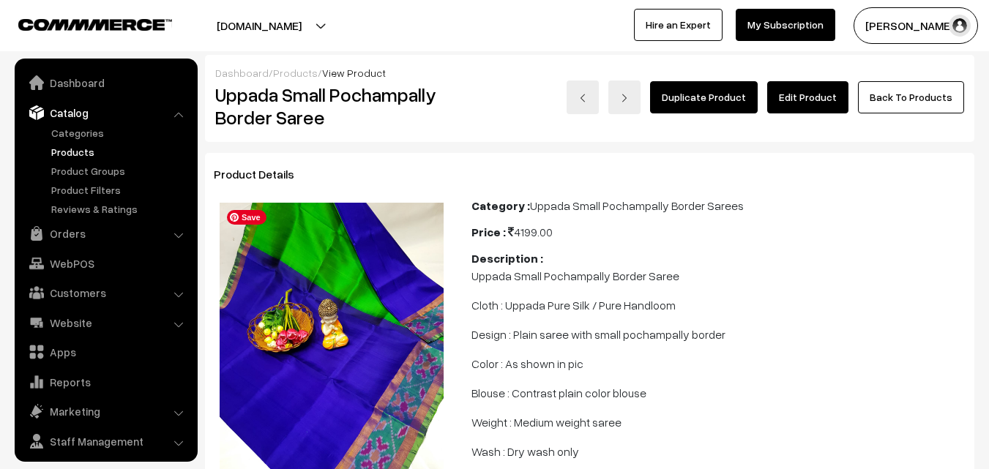
scroll to position [37, 0]
